Goal: Information Seeking & Learning: Learn about a topic

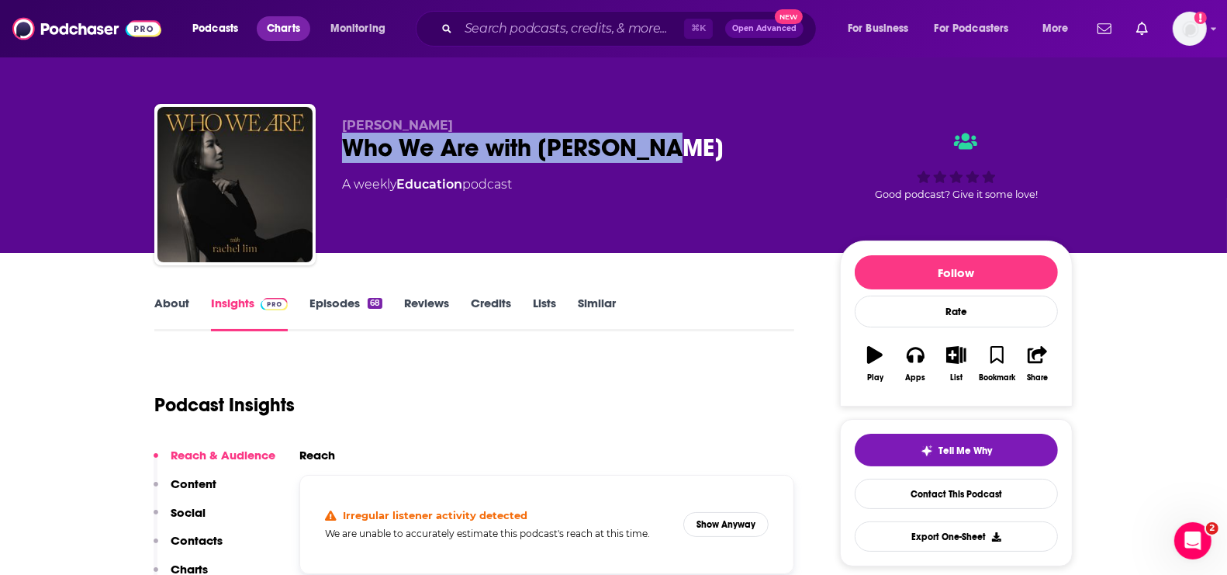
click at [302, 26] on link "Charts" at bounding box center [283, 28] width 53 height 25
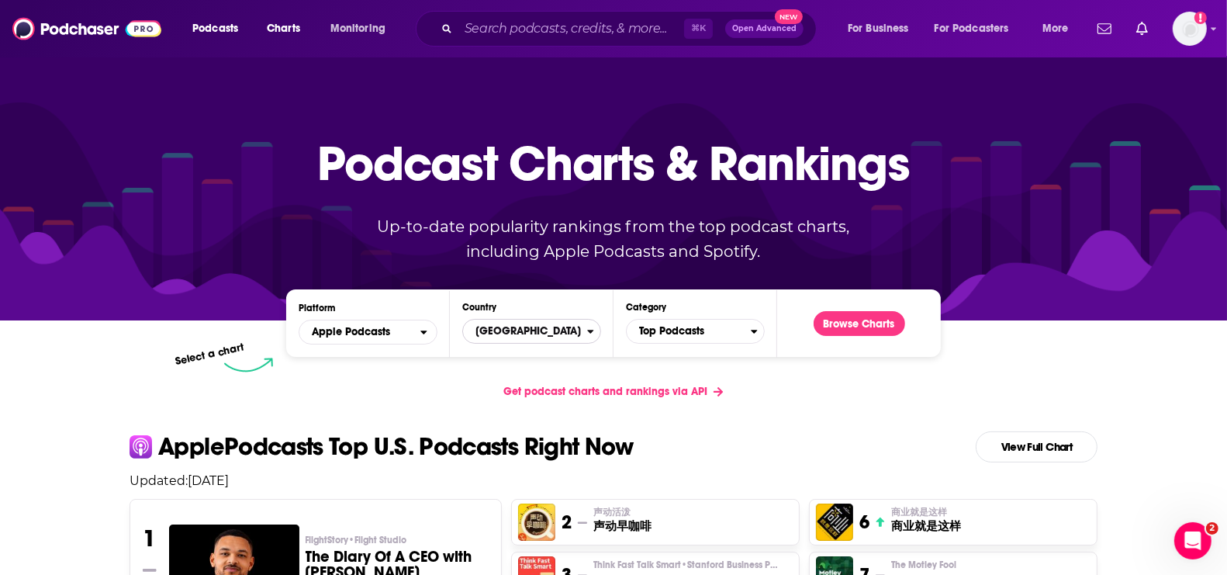
click at [541, 331] on span "[GEOGRAPHIC_DATA]" at bounding box center [525, 331] width 124 height 26
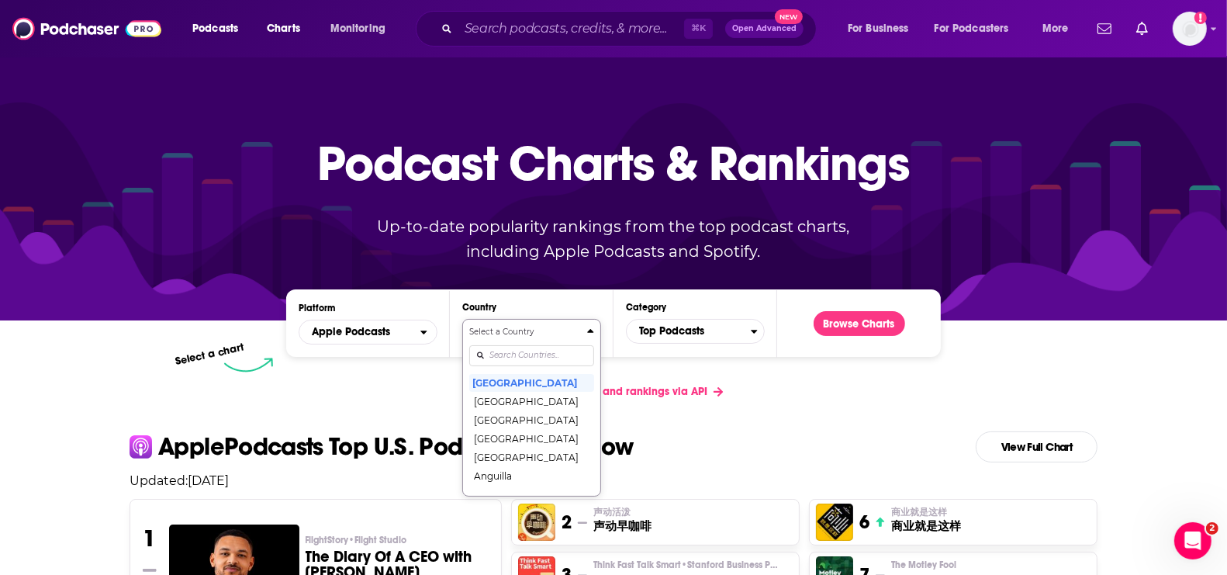
click at [524, 358] on div "Select a Country [GEOGRAPHIC_DATA] [GEOGRAPHIC_DATA] [GEOGRAPHIC_DATA] [GEOGRAP…" at bounding box center [531, 408] width 125 height 164
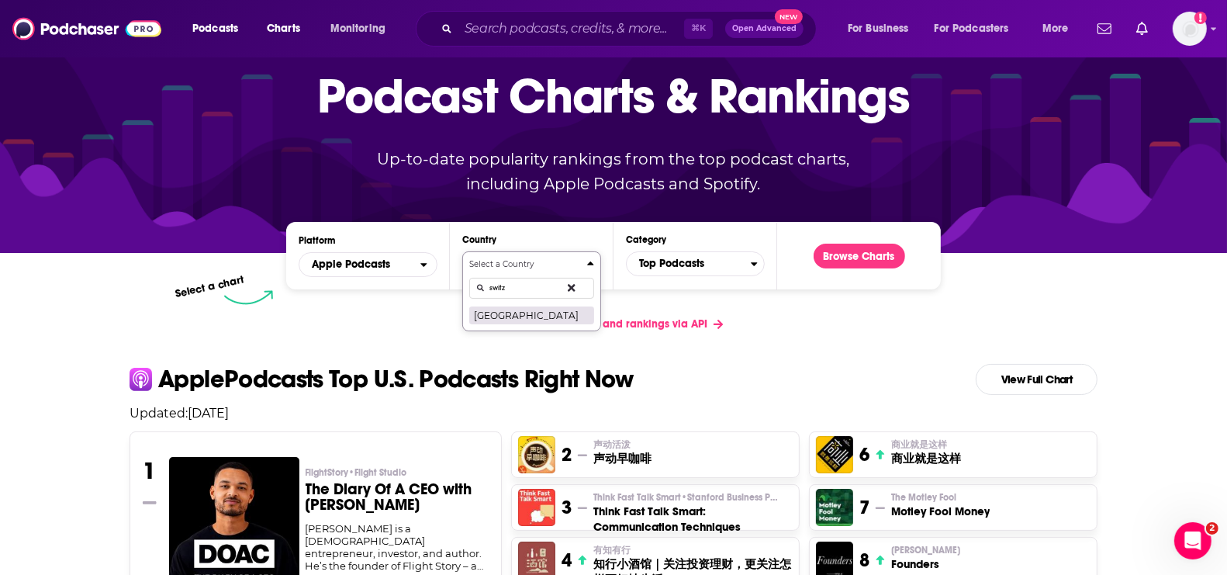
type input "switz"
click at [510, 313] on button "[GEOGRAPHIC_DATA]" at bounding box center [531, 315] width 125 height 19
click at [651, 261] on span "Top Podcasts" at bounding box center [689, 264] width 124 height 26
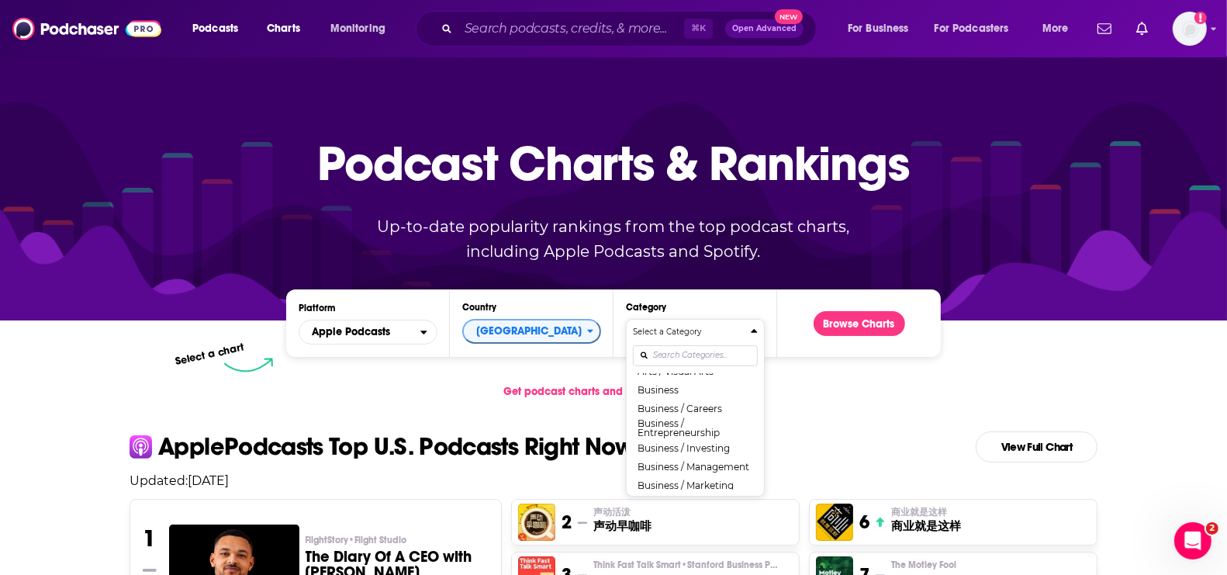
scroll to position [140, 0]
click at [671, 392] on button "Business" at bounding box center [695, 391] width 125 height 19
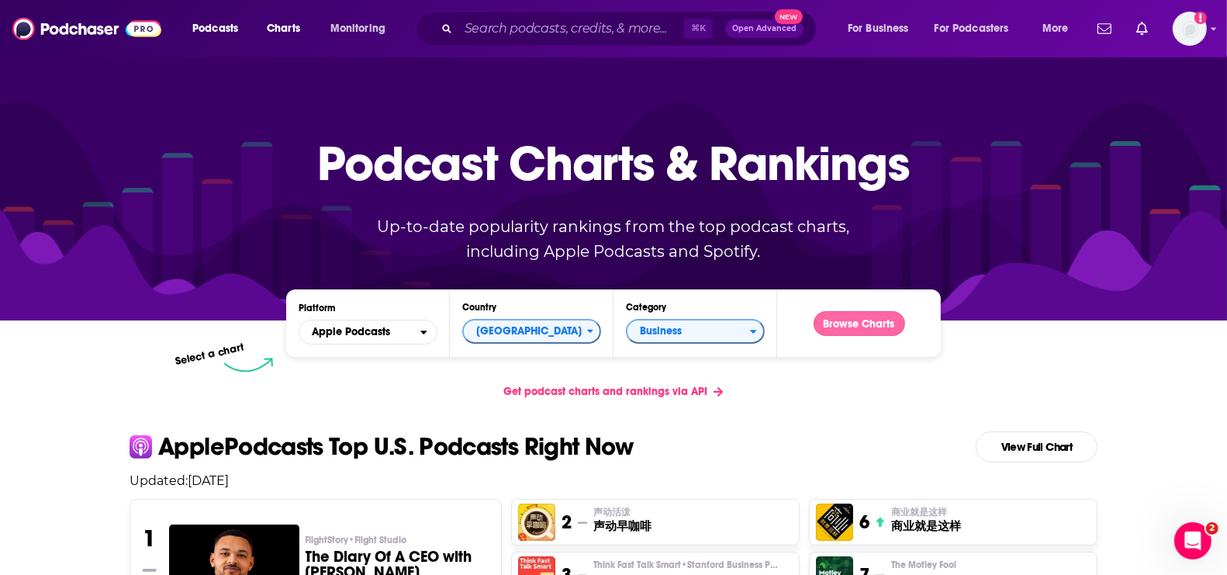
click at [852, 327] on button "Browse Charts" at bounding box center [860, 323] width 92 height 25
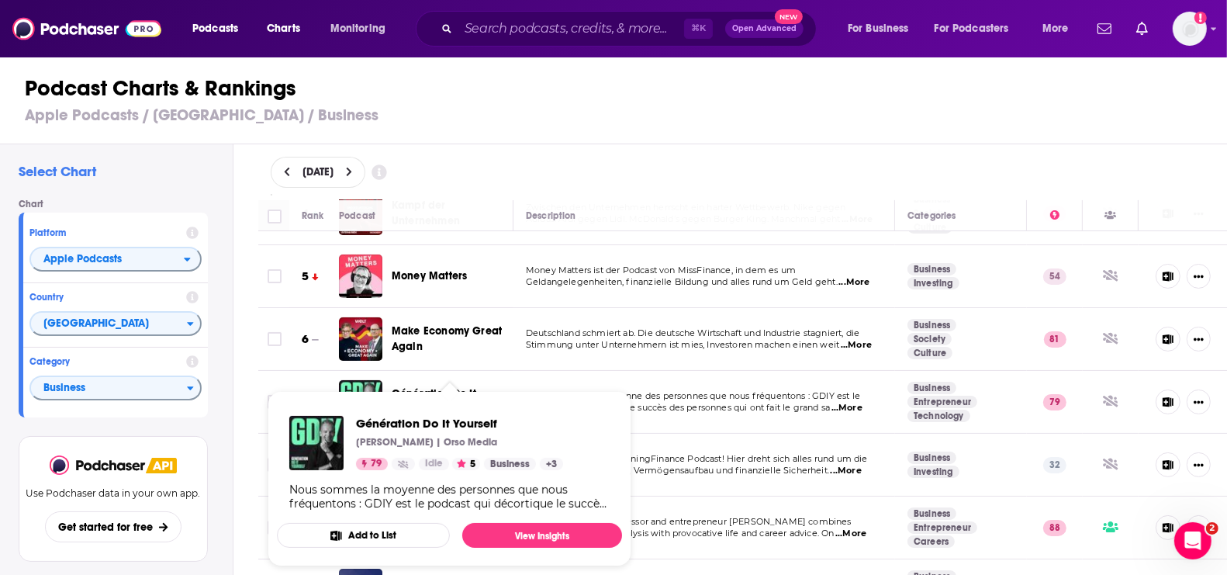
scroll to position [233, 0]
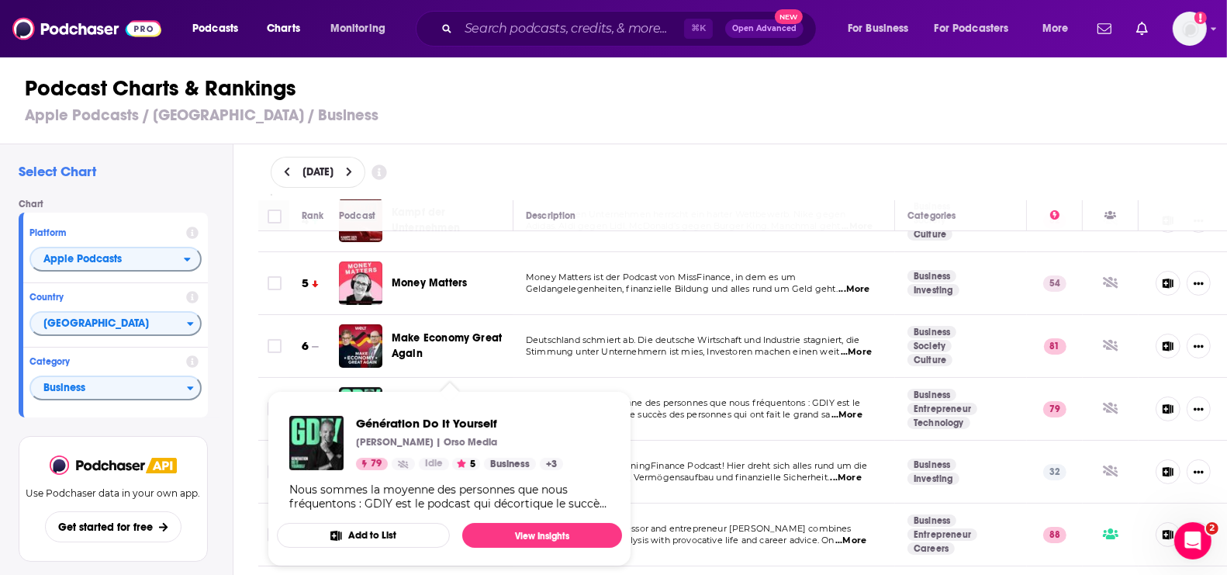
click at [630, 97] on h1 "Podcast Charts & Rankings" at bounding box center [620, 88] width 1191 height 28
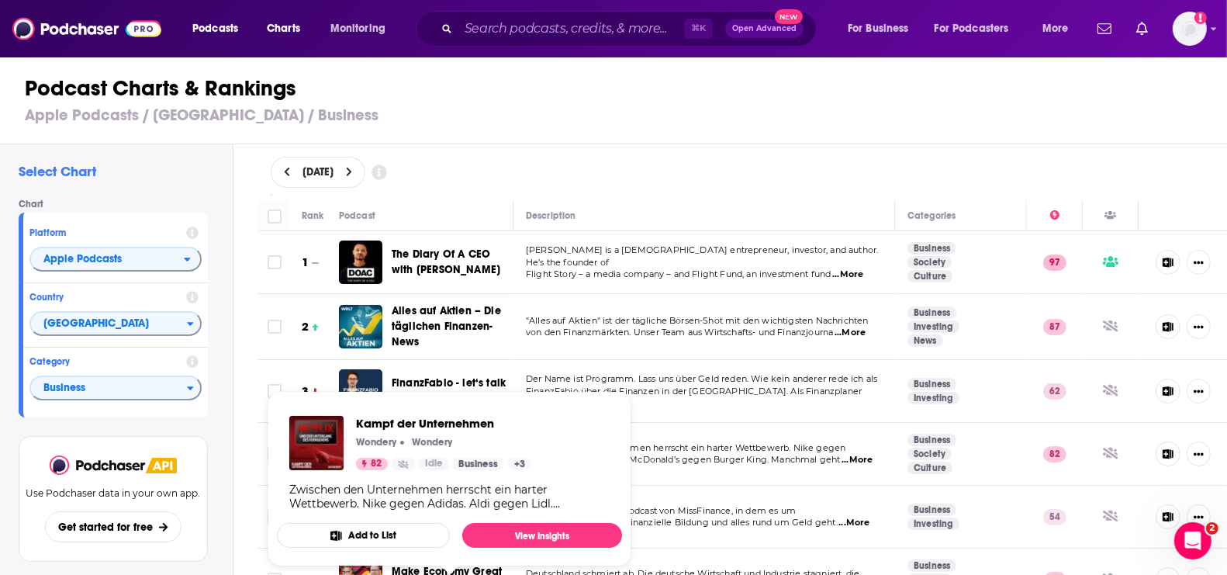
scroll to position [91, 0]
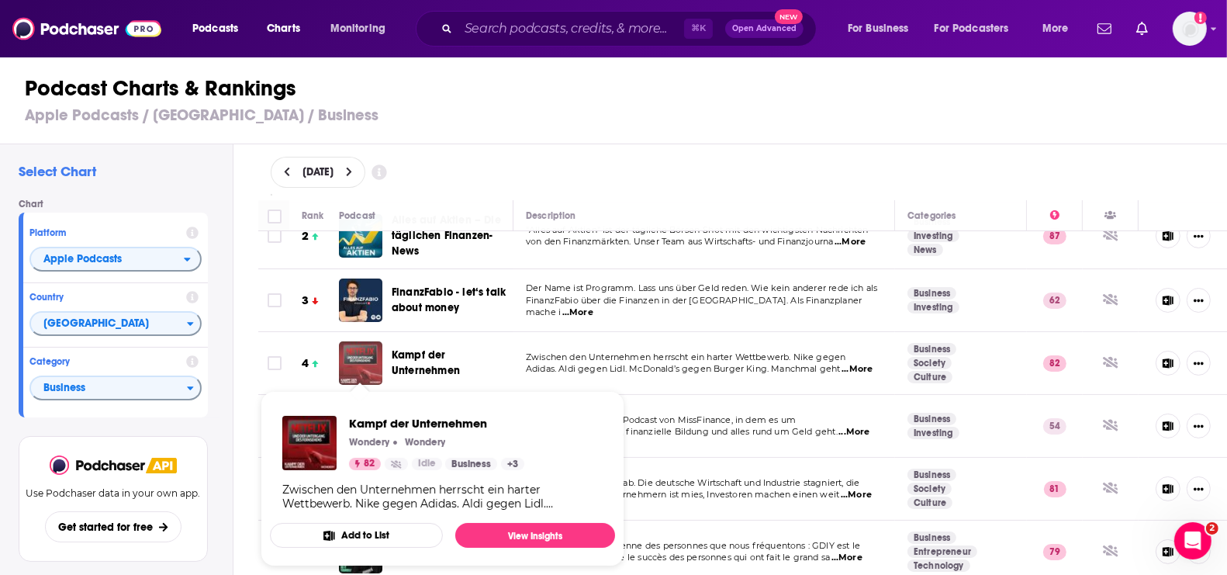
click at [368, 361] on img "Kampf der Unternehmen" at bounding box center [360, 362] width 43 height 43
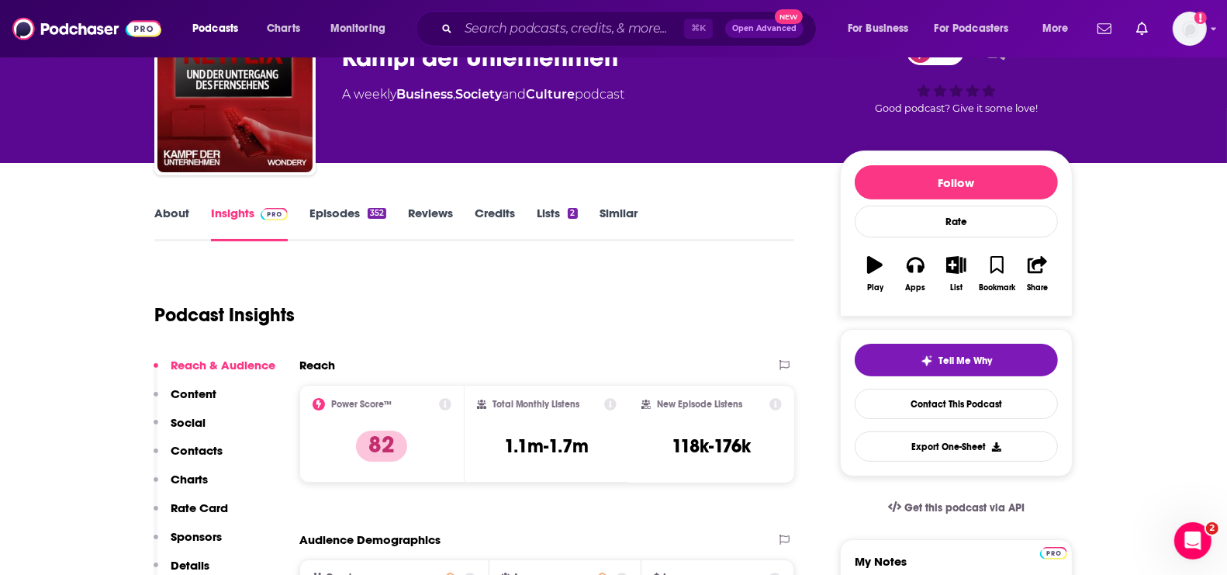
scroll to position [89, 0]
